Goal: Register for event/course

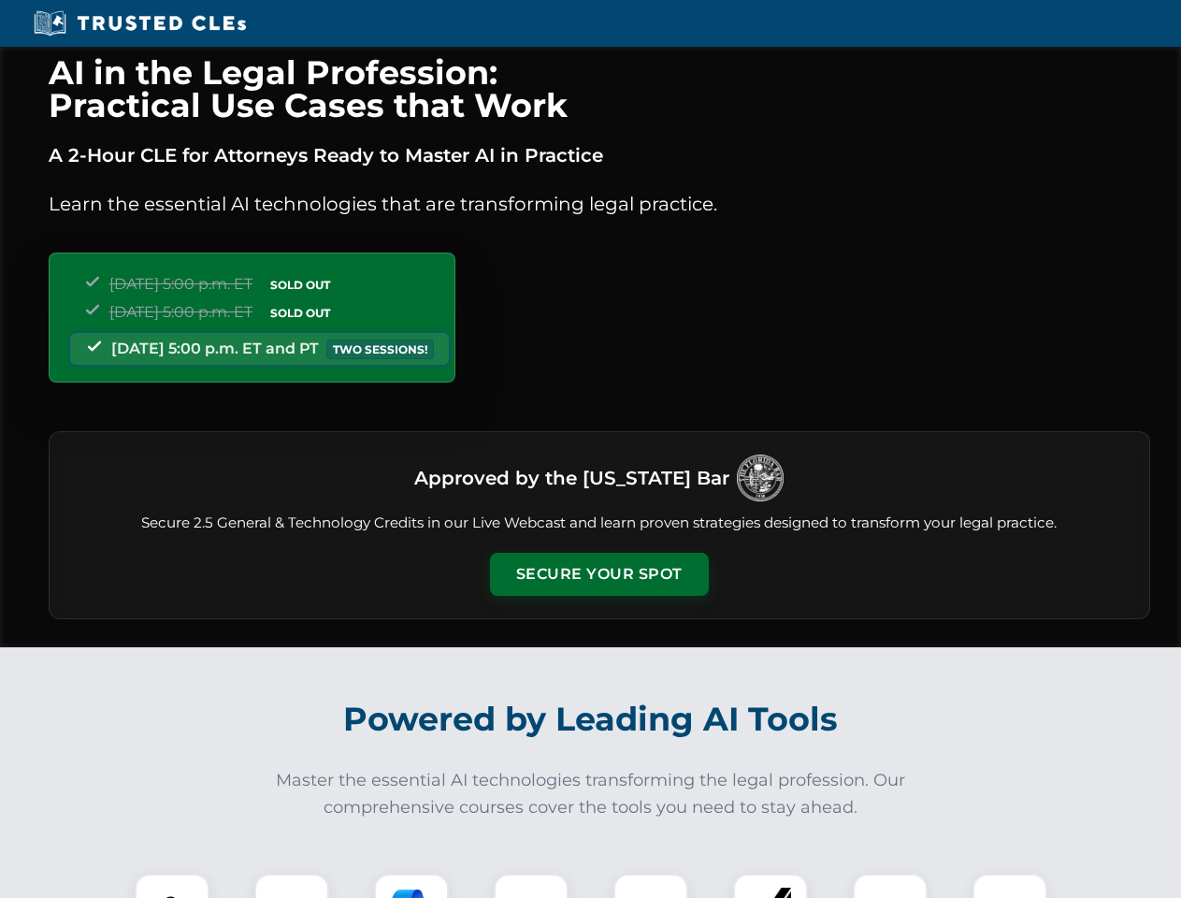
click at [598, 574] on button "Secure Your Spot" at bounding box center [599, 574] width 219 height 43
click at [172, 885] on img at bounding box center [172, 911] width 54 height 54
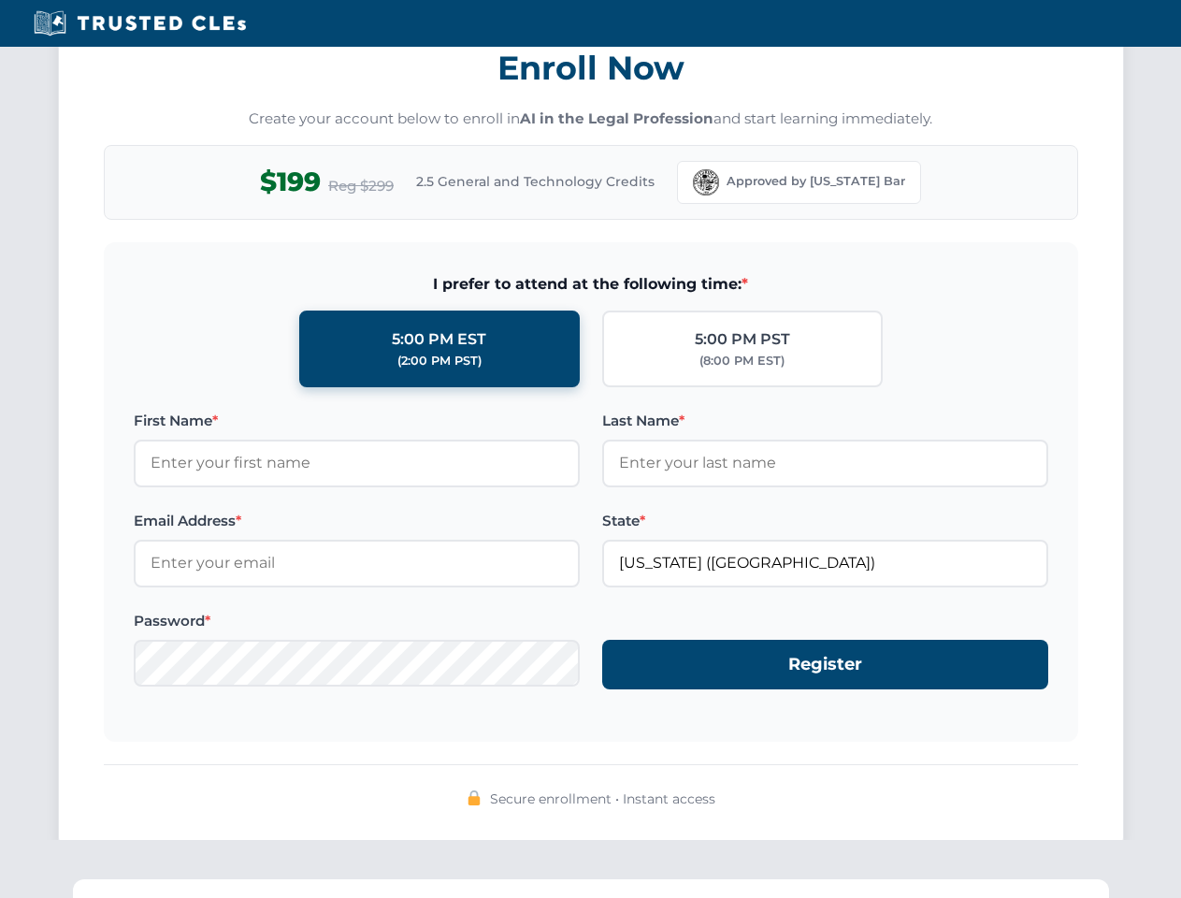
scroll to position [1835, 0]
